Goal: Transaction & Acquisition: Subscribe to service/newsletter

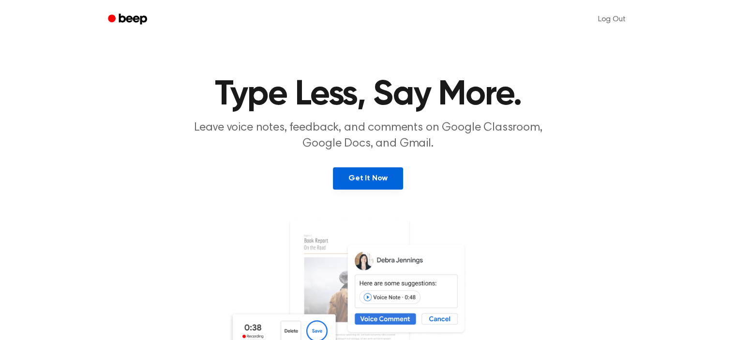
click at [362, 186] on link "Get It Now" at bounding box center [368, 178] width 70 height 22
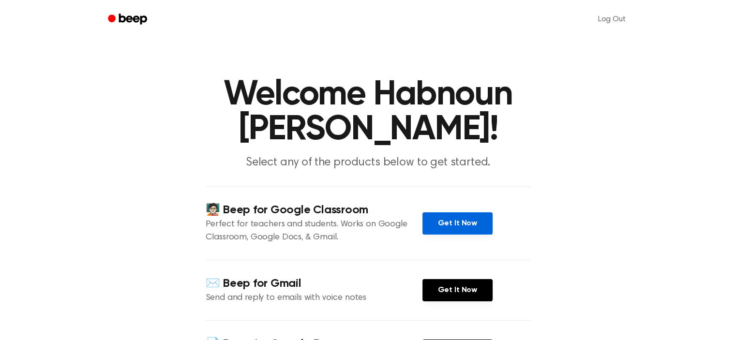
click at [449, 213] on link "Get It Now" at bounding box center [458, 224] width 70 height 22
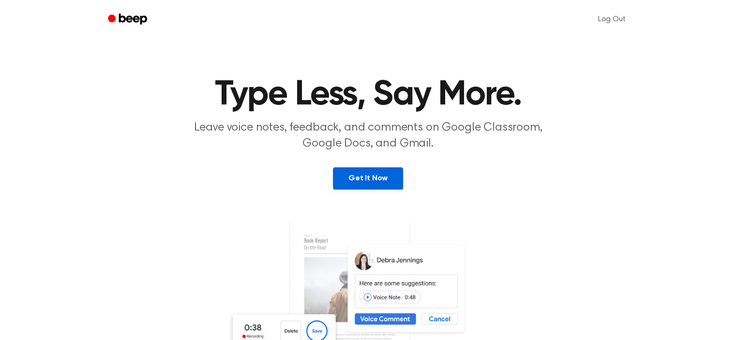
click at [354, 180] on link "Get It Now" at bounding box center [368, 178] width 70 height 22
